Goal: Find specific page/section: Find specific page/section

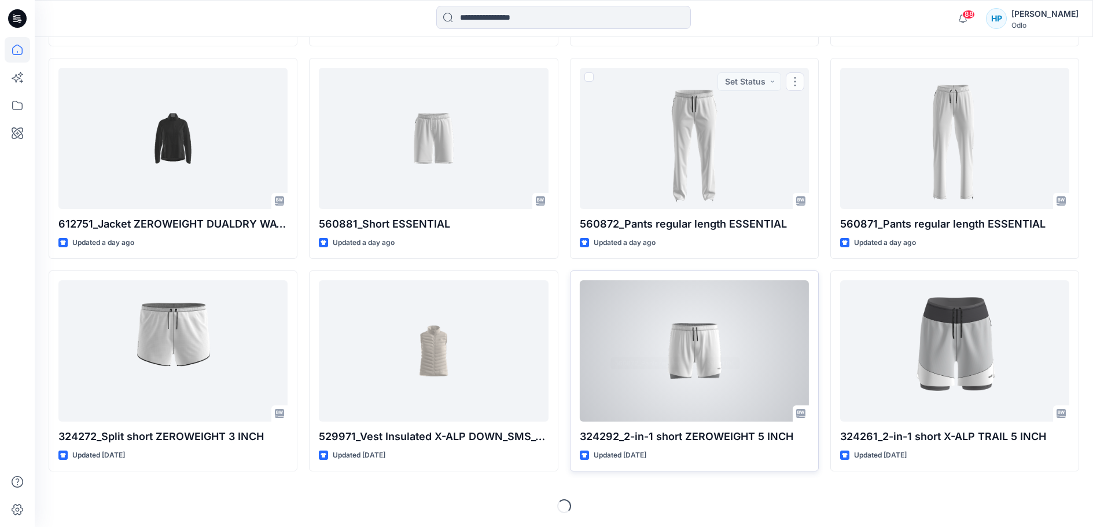
scroll to position [1306, 0]
click at [705, 331] on div at bounding box center [694, 350] width 229 height 141
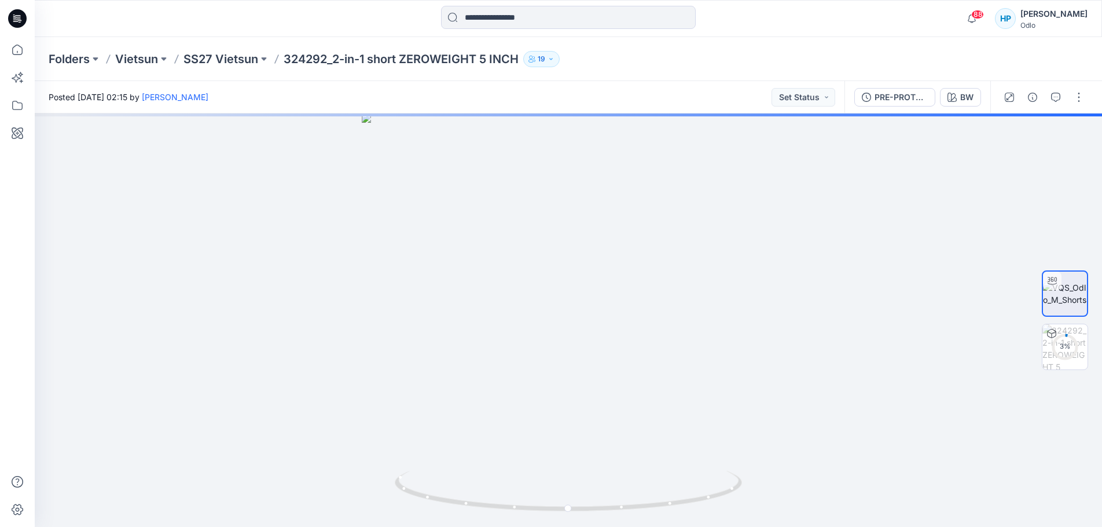
click at [865, 110] on div "PRE-PROTO_GM BW" at bounding box center [917, 97] width 146 height 32
click at [874, 98] on div "PRE-PROTO_GM" at bounding box center [900, 97] width 53 height 13
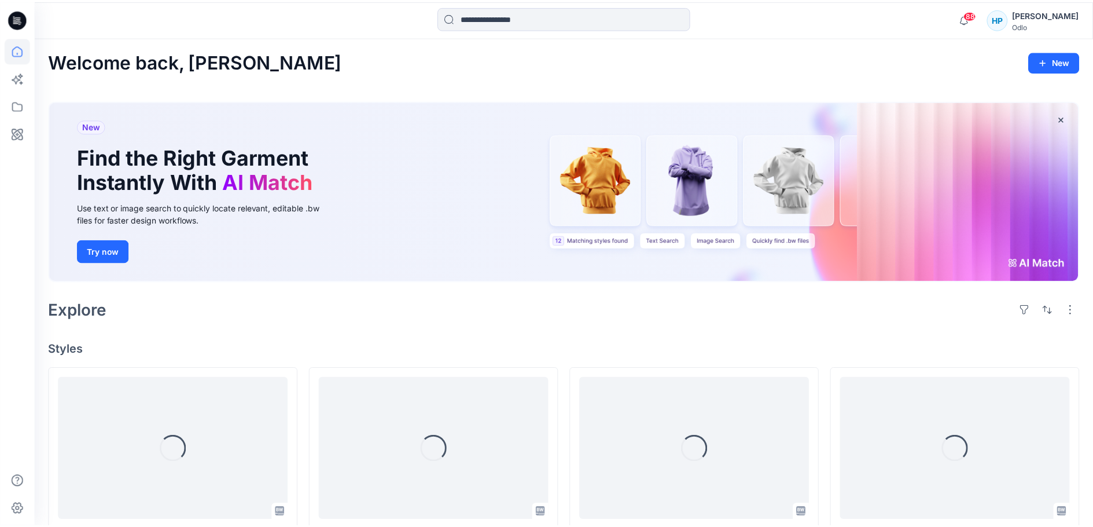
scroll to position [1306, 0]
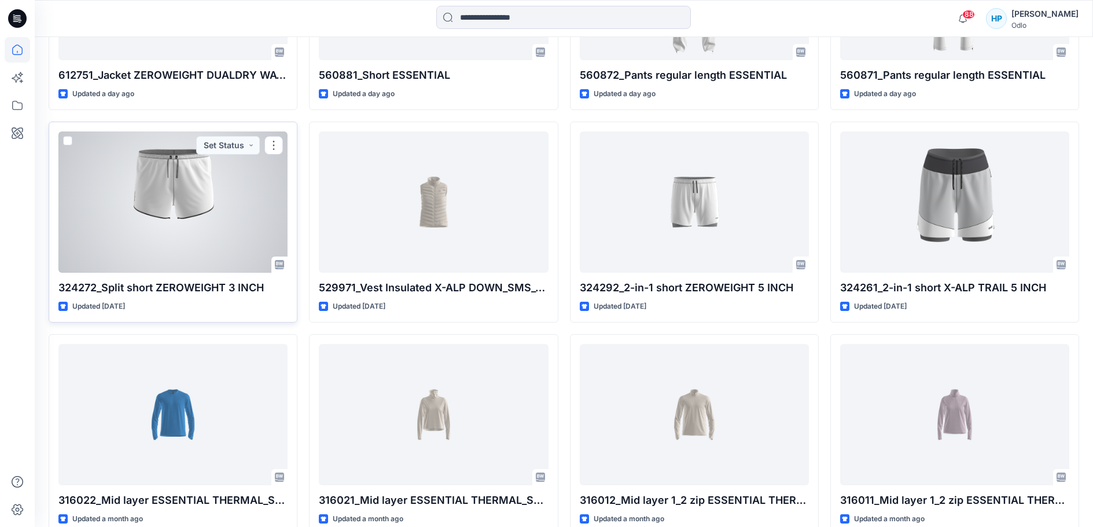
click at [227, 273] on div at bounding box center [172, 201] width 229 height 141
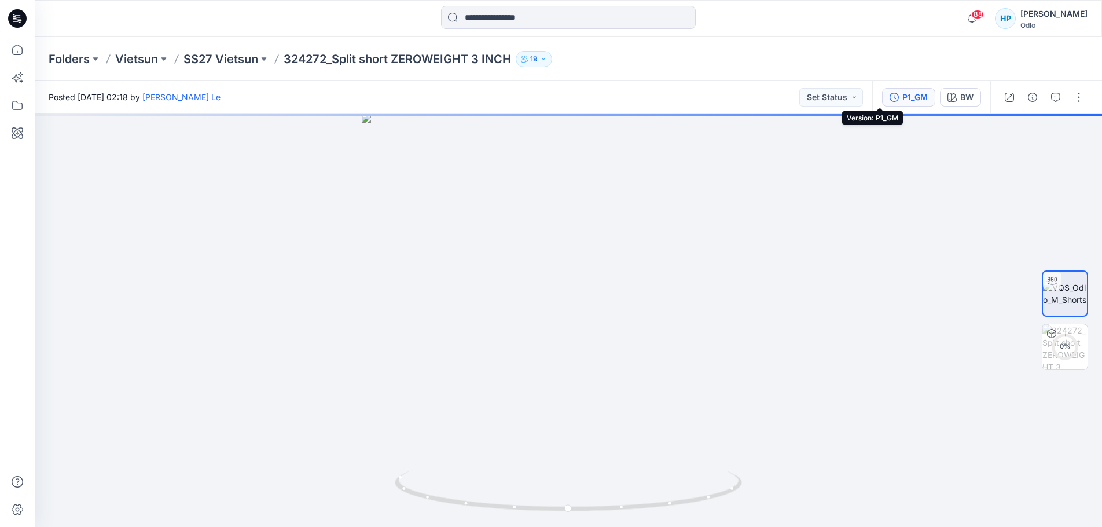
click at [902, 95] on div "P1_GM" at bounding box center [914, 97] width 25 height 13
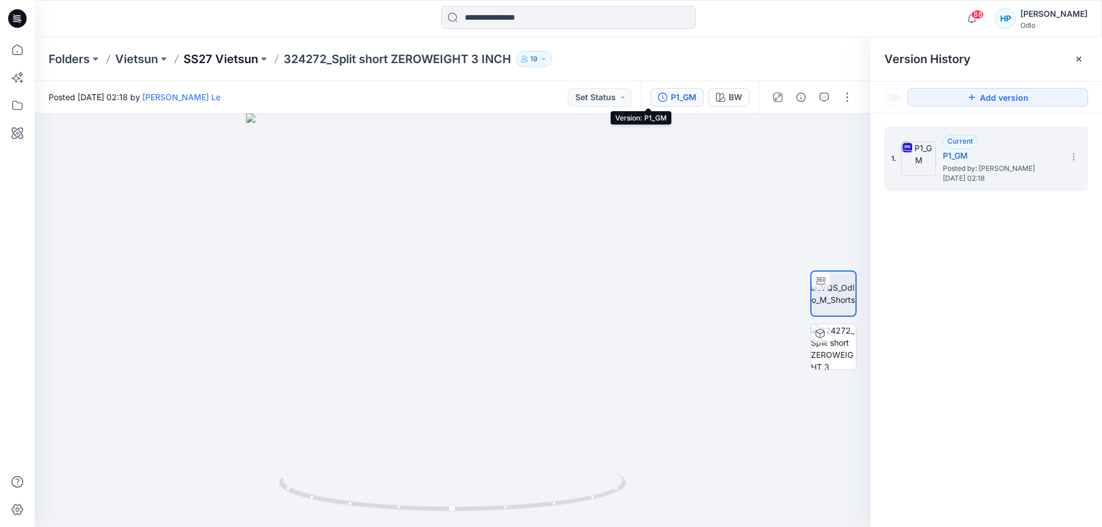
click at [242, 61] on p "SS27 Vietsun" at bounding box center [220, 59] width 75 height 16
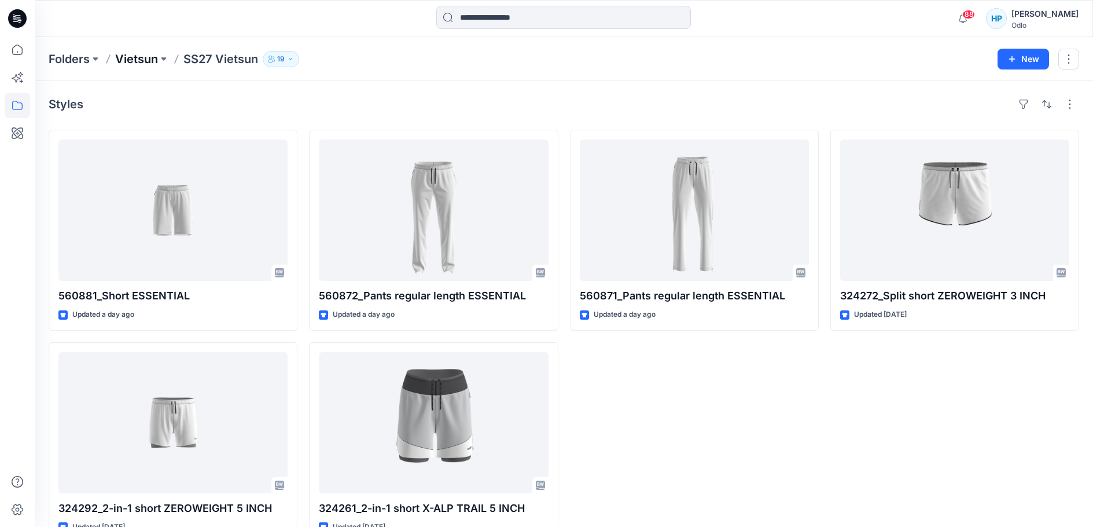
click at [151, 63] on p "Vietsun" at bounding box center [136, 59] width 43 height 16
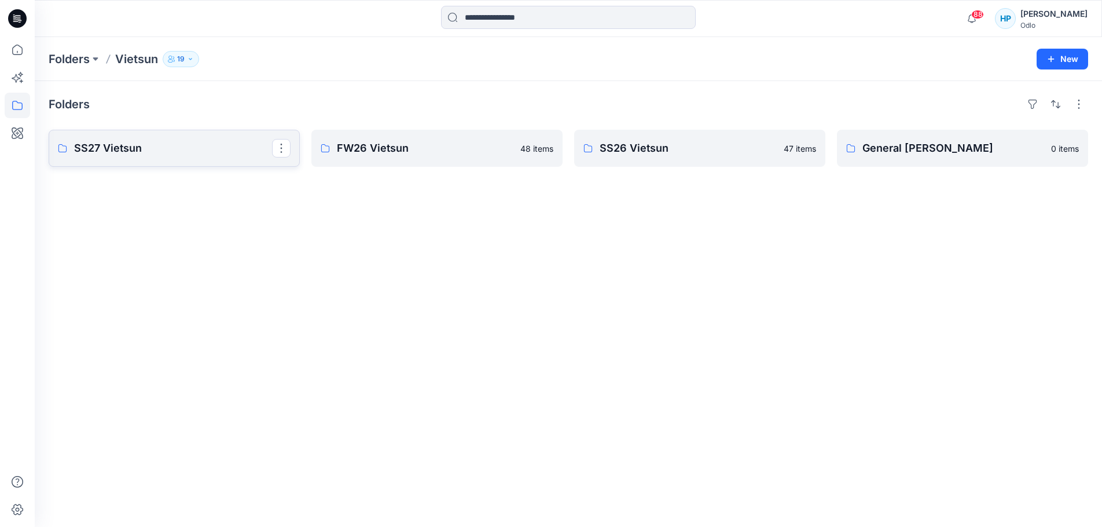
click at [179, 148] on p "SS27 Vietsun" at bounding box center [173, 148] width 198 height 16
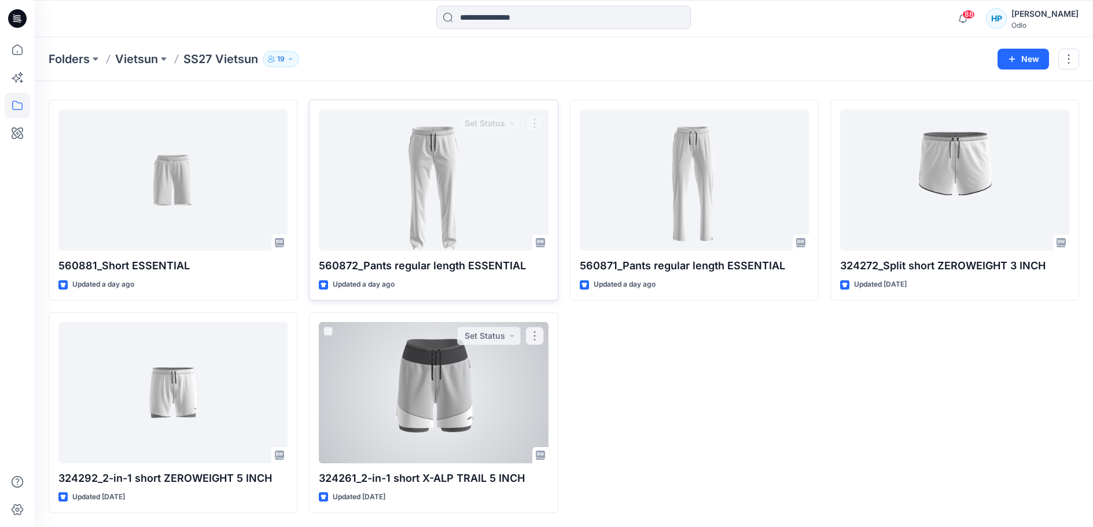
scroll to position [67, 0]
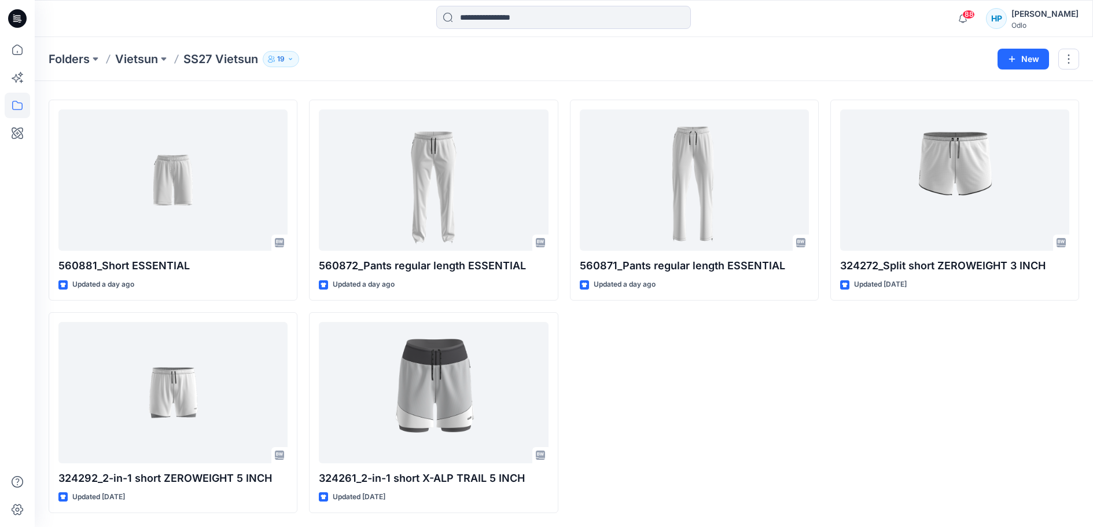
click at [140, 71] on div "Folders Vietsun SS27 Vietsun 19 New" at bounding box center [564, 59] width 1058 height 44
click at [145, 62] on p "Vietsun" at bounding box center [136, 59] width 43 height 16
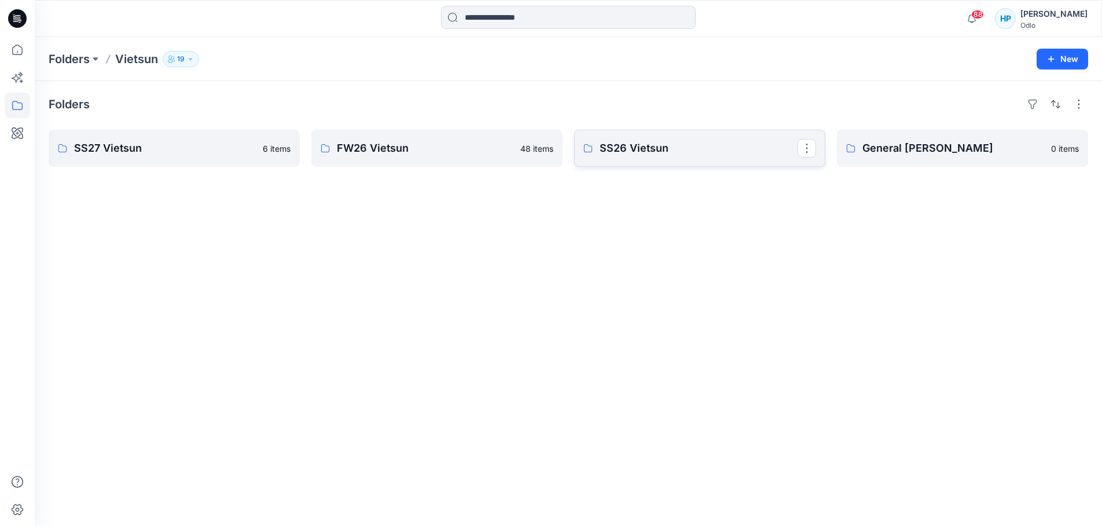
click at [619, 156] on p "SS26 Vietsun" at bounding box center [699, 148] width 198 height 16
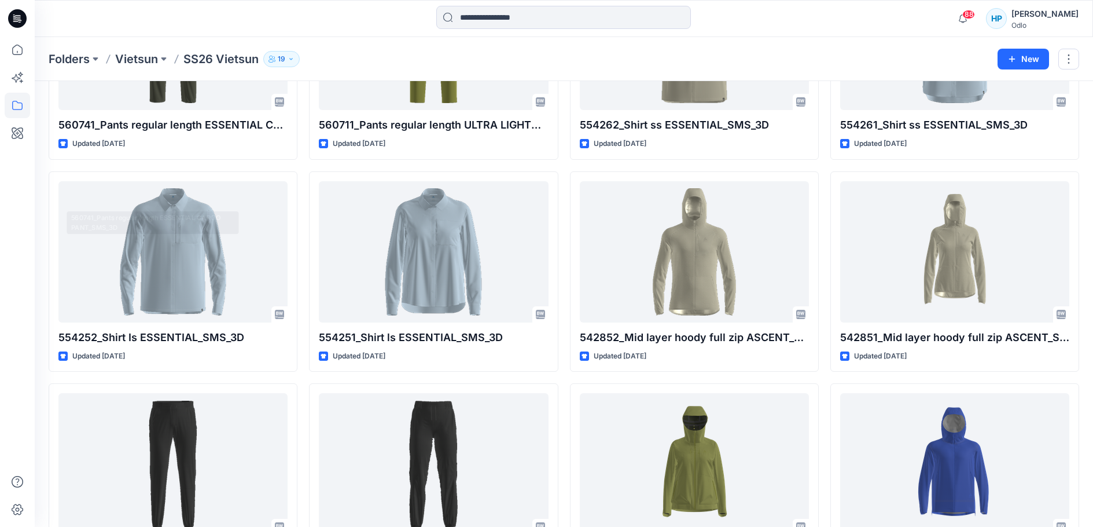
scroll to position [1219, 0]
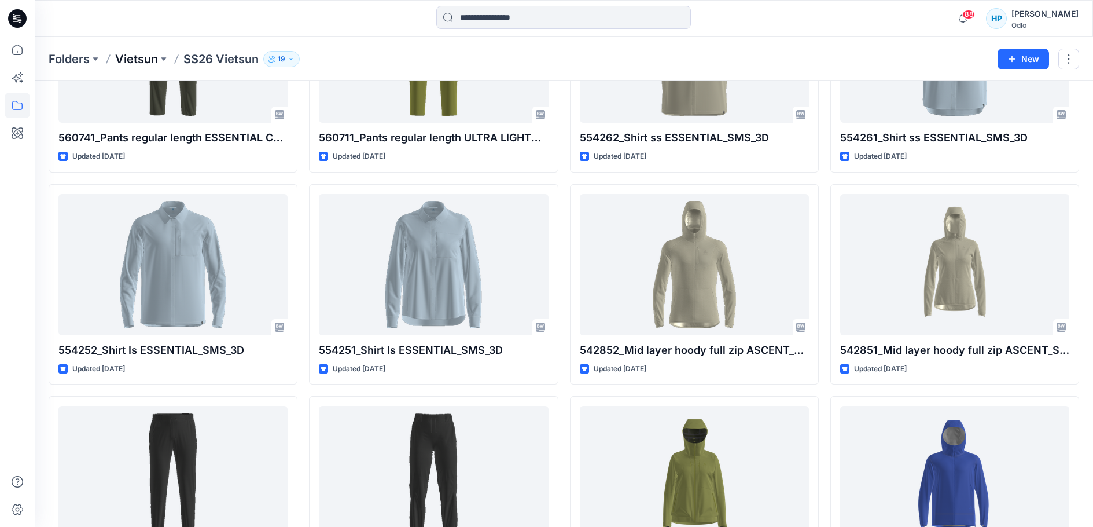
click at [139, 63] on p "Vietsun" at bounding box center [136, 59] width 43 height 16
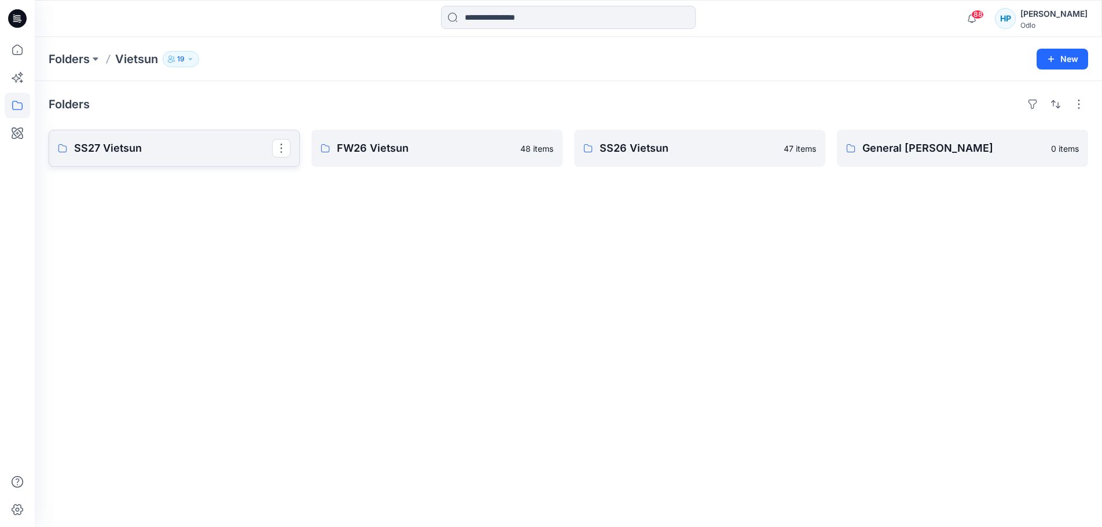
click at [168, 156] on p "SS27 Vietsun" at bounding box center [173, 148] width 198 height 16
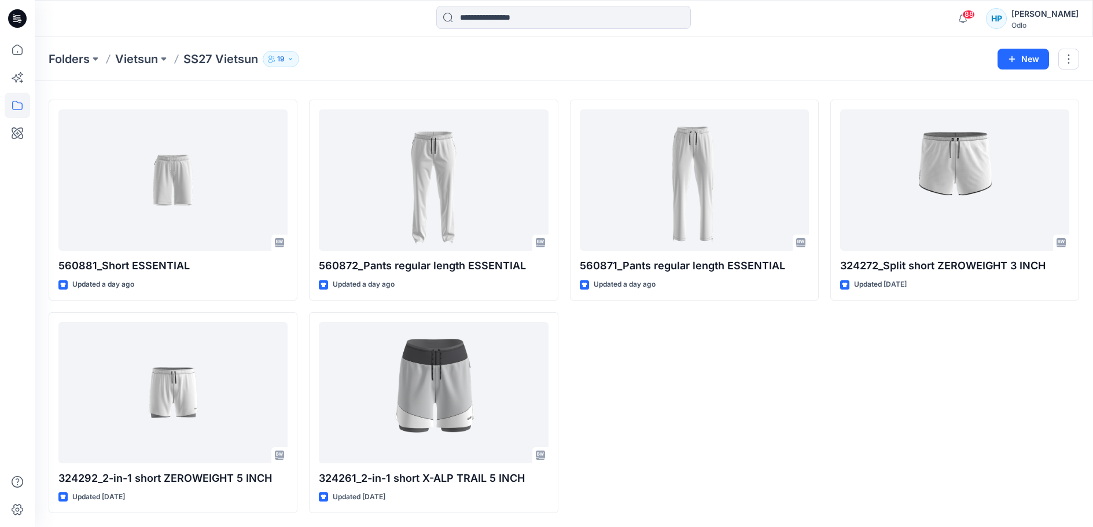
scroll to position [58, 0]
click at [145, 64] on p "Vietsun" at bounding box center [136, 59] width 43 height 16
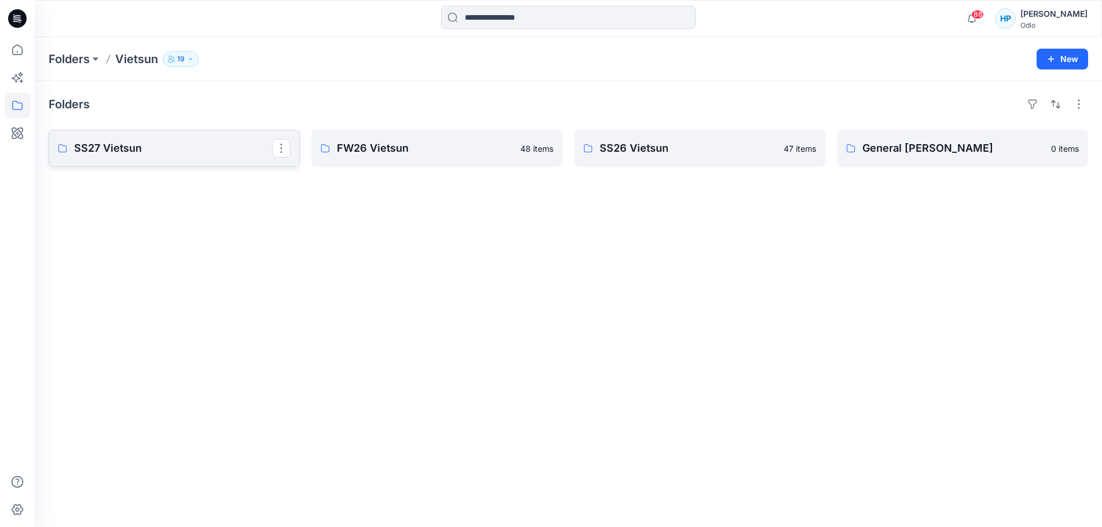
click at [116, 156] on p "SS27 Vietsun" at bounding box center [173, 148] width 198 height 16
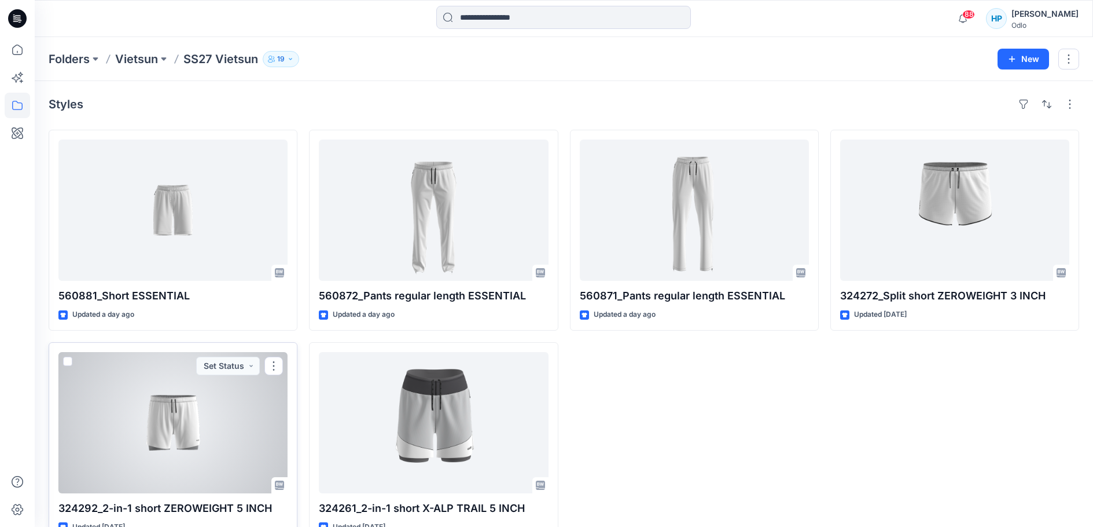
scroll to position [58, 0]
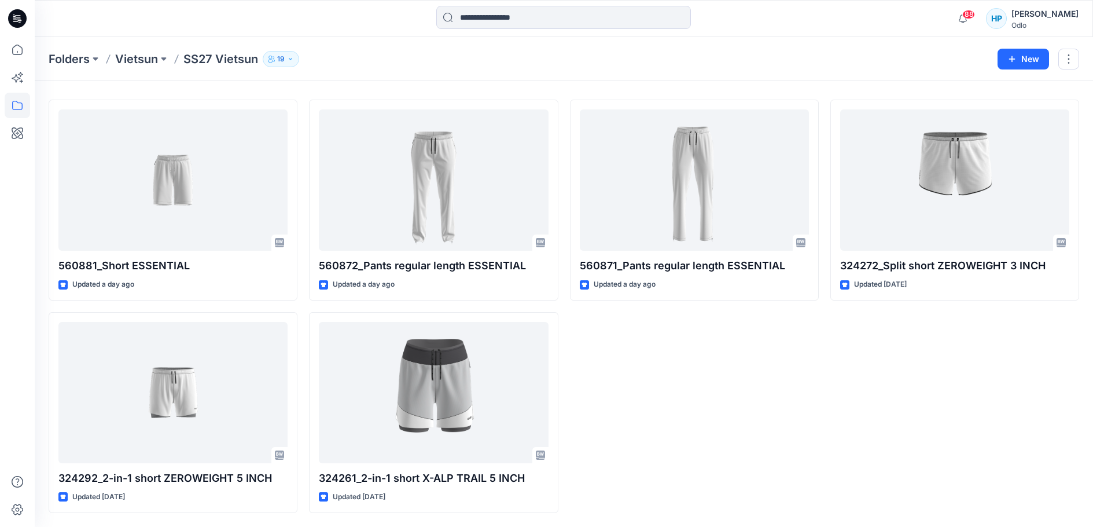
click at [808, 444] on div "560871_Pants regular length ESSENTIAL Updated a day ago" at bounding box center [694, 306] width 249 height 413
